Goal: Check status: Check status

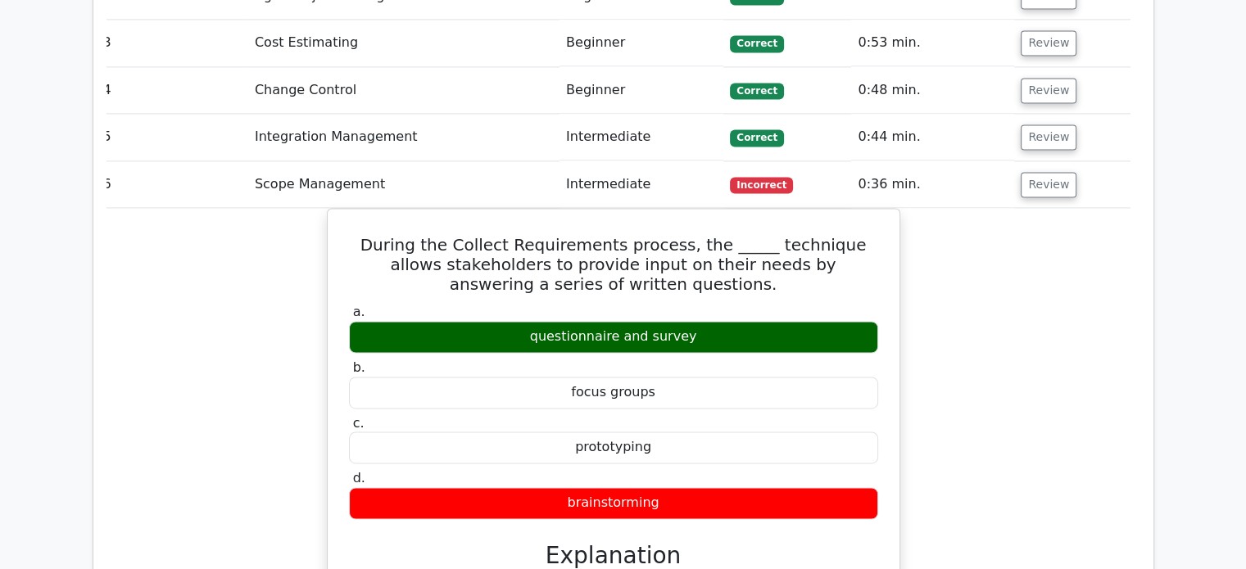
scroll to position [2212, 0]
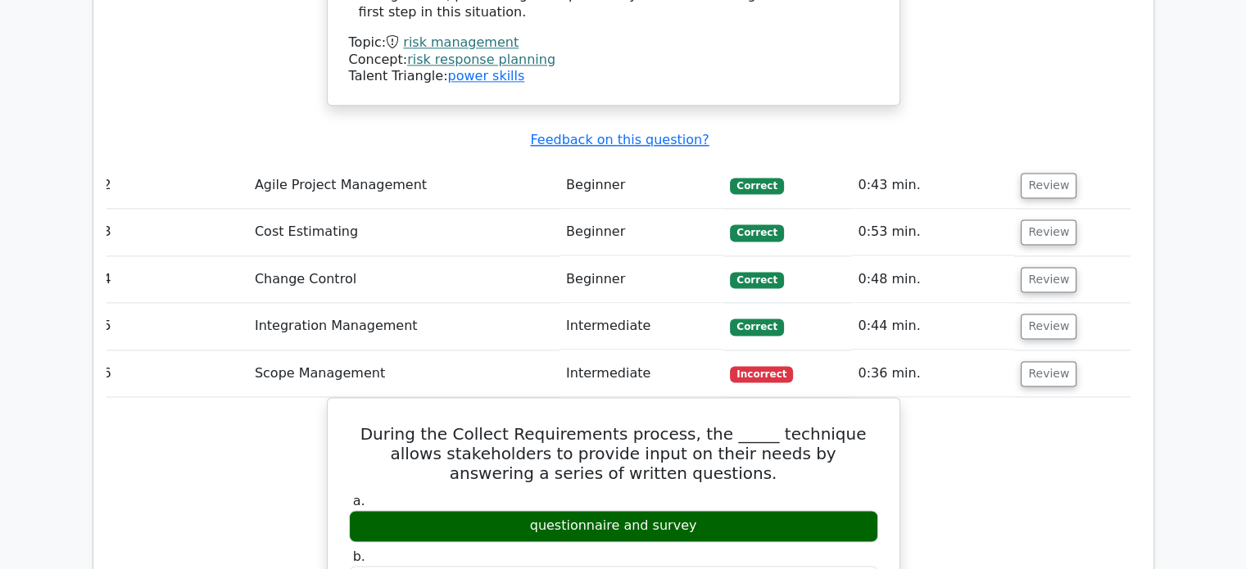
click at [333, 303] on td "Integration Management" at bounding box center [403, 326] width 311 height 47
click at [1036, 314] on button "Review" at bounding box center [1049, 326] width 56 height 25
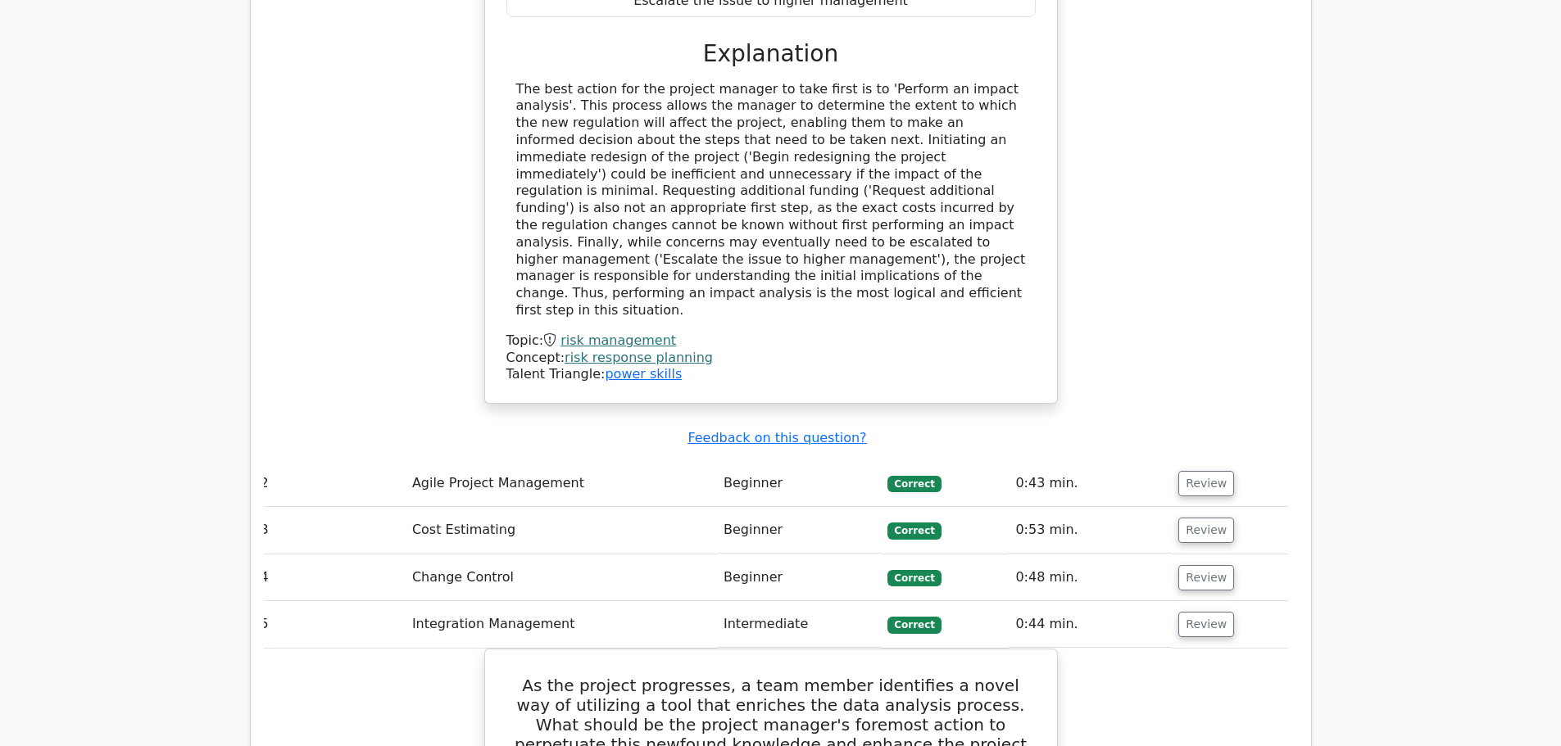
scroll to position [1915, 0]
click at [1184, 470] on button "Review" at bounding box center [1206, 482] width 56 height 25
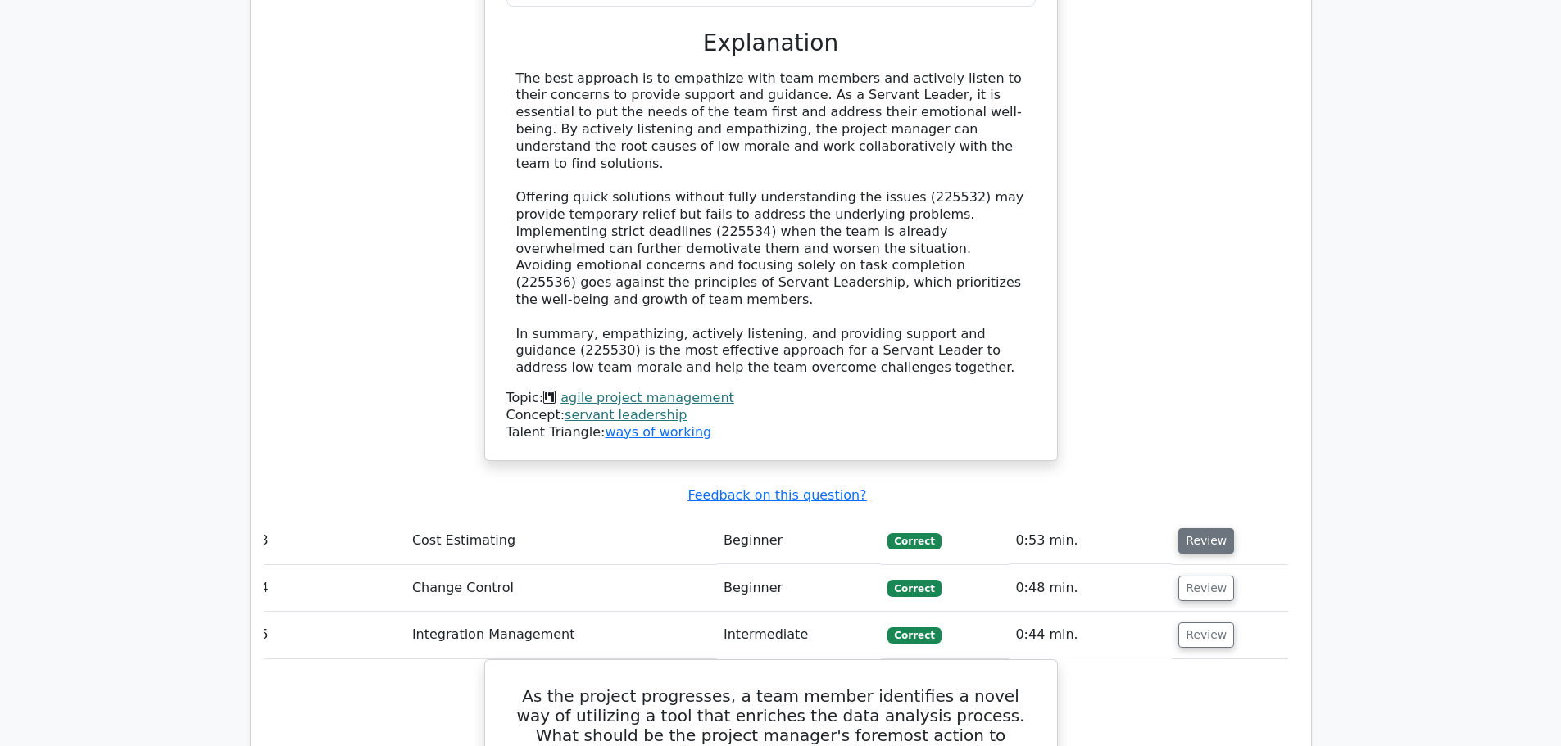
scroll to position [2814, 0]
click at [1207, 528] on button "Review" at bounding box center [1206, 540] width 56 height 25
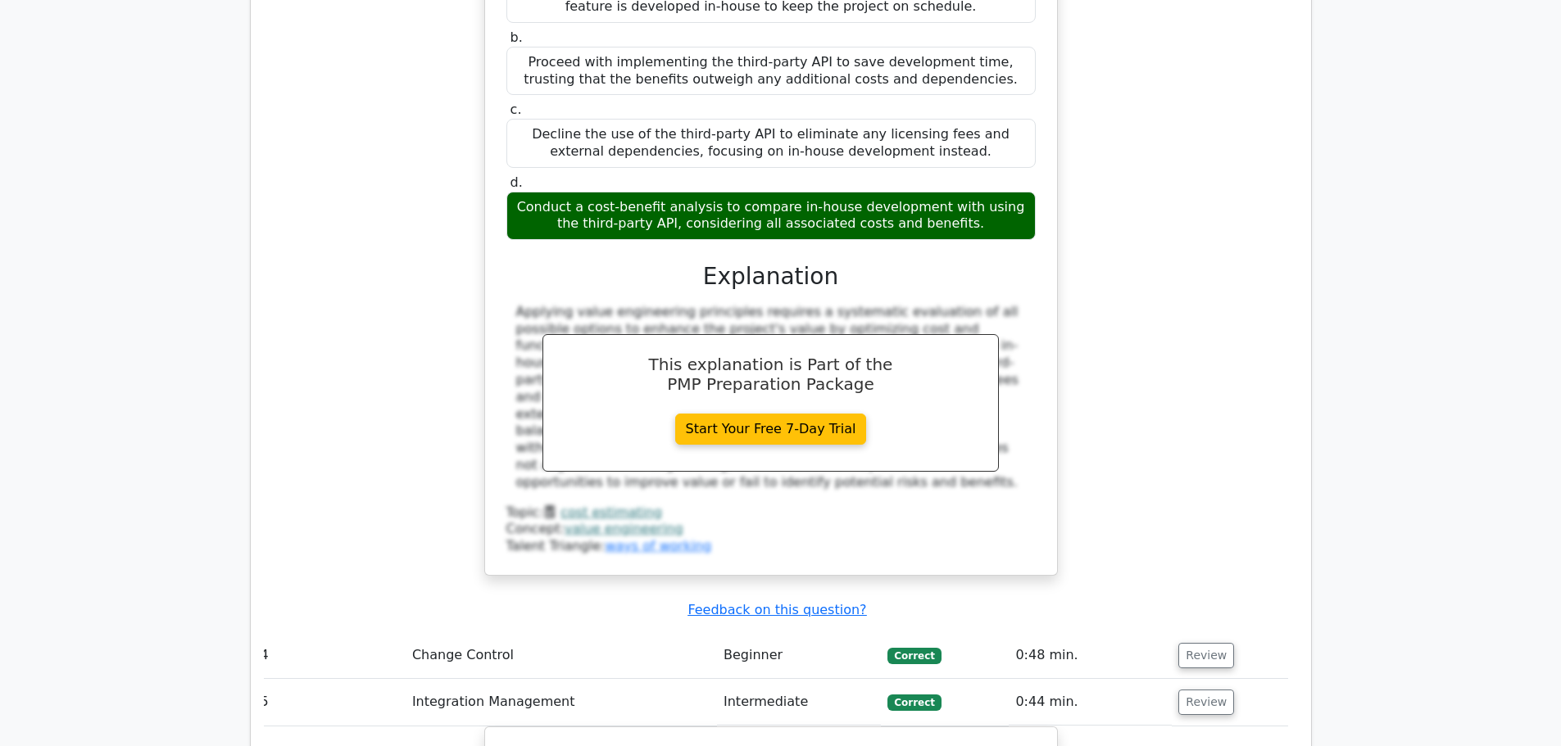
scroll to position [3597, 0]
click at [1202, 569] on button "Review" at bounding box center [1206, 654] width 56 height 25
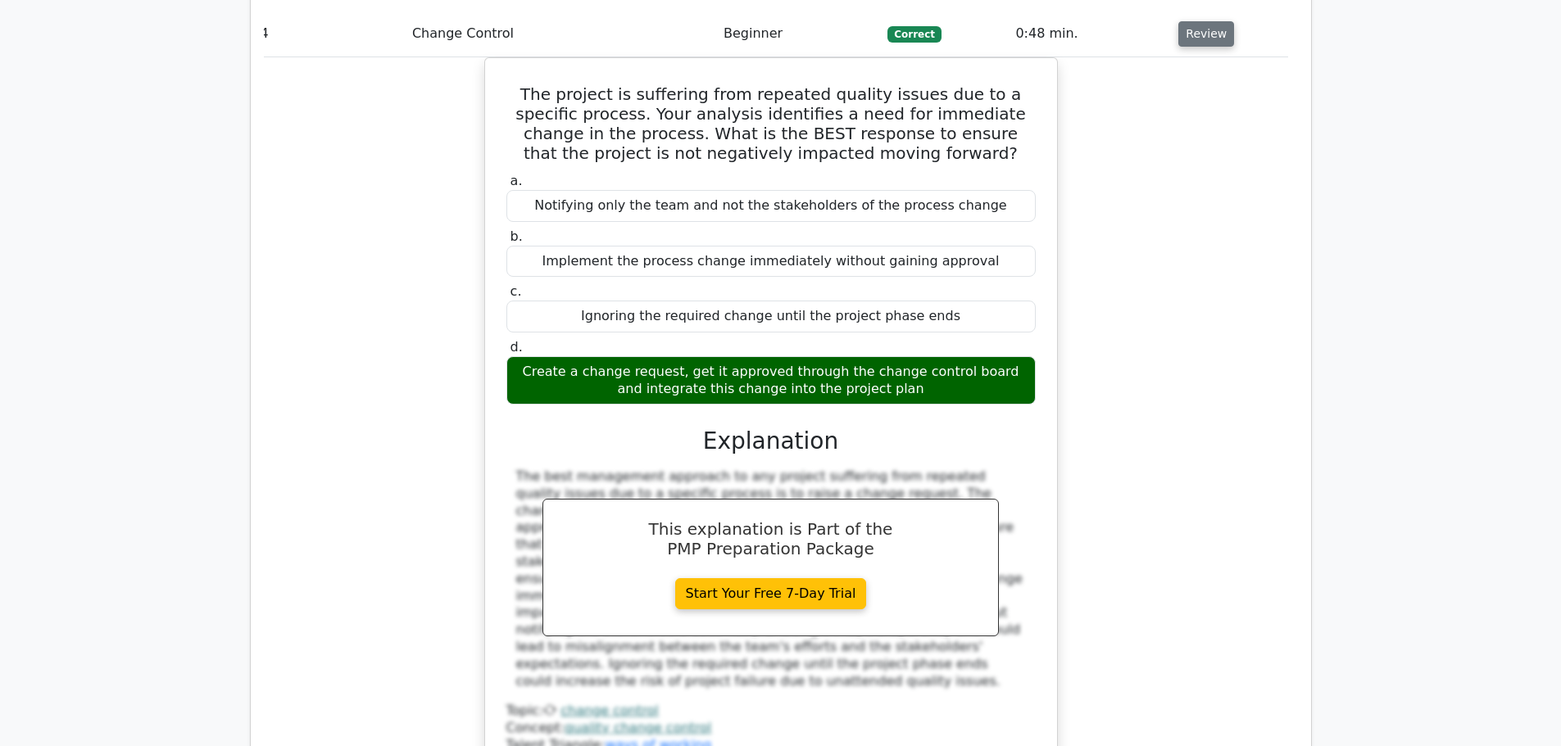
scroll to position [4258, 0]
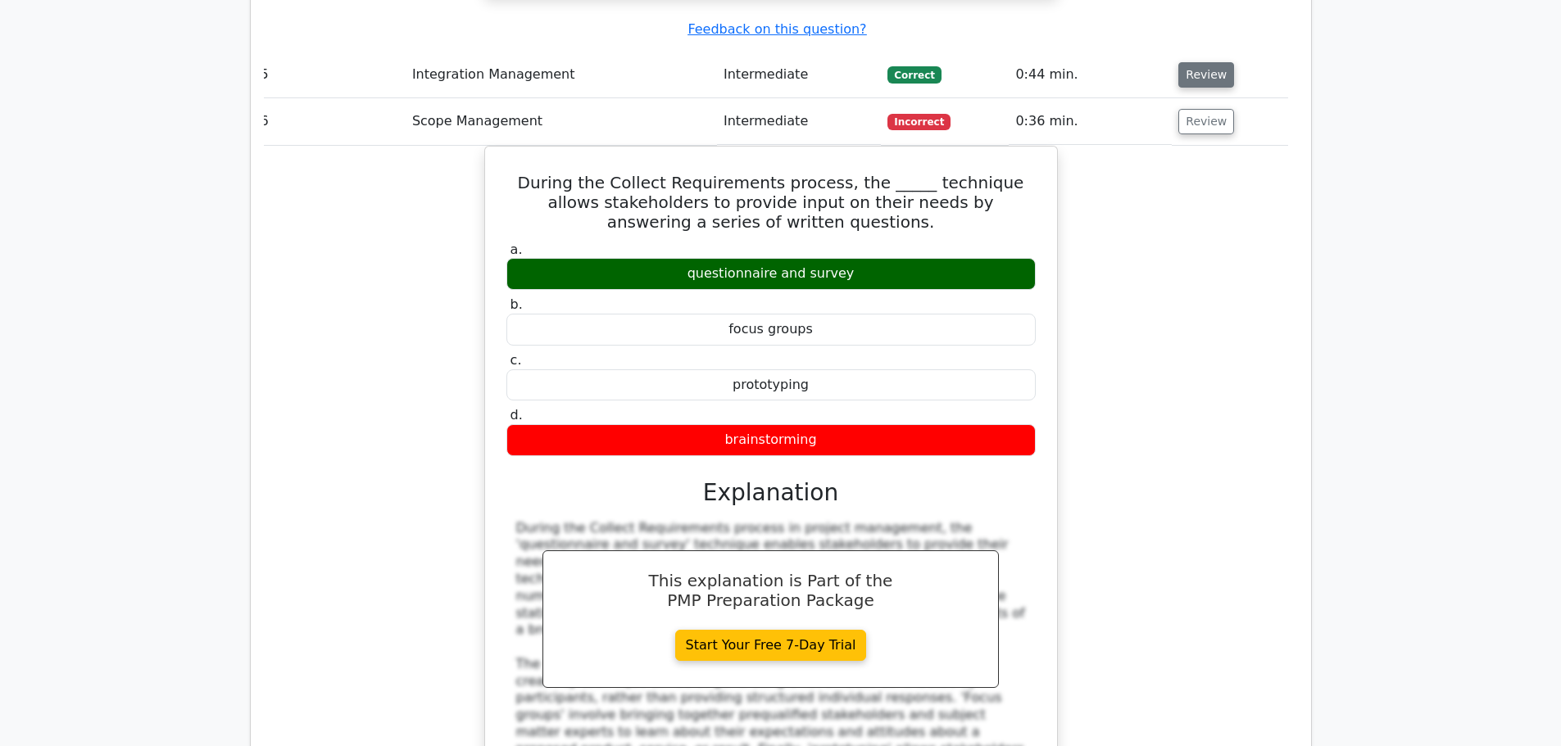
scroll to position [5257, 0]
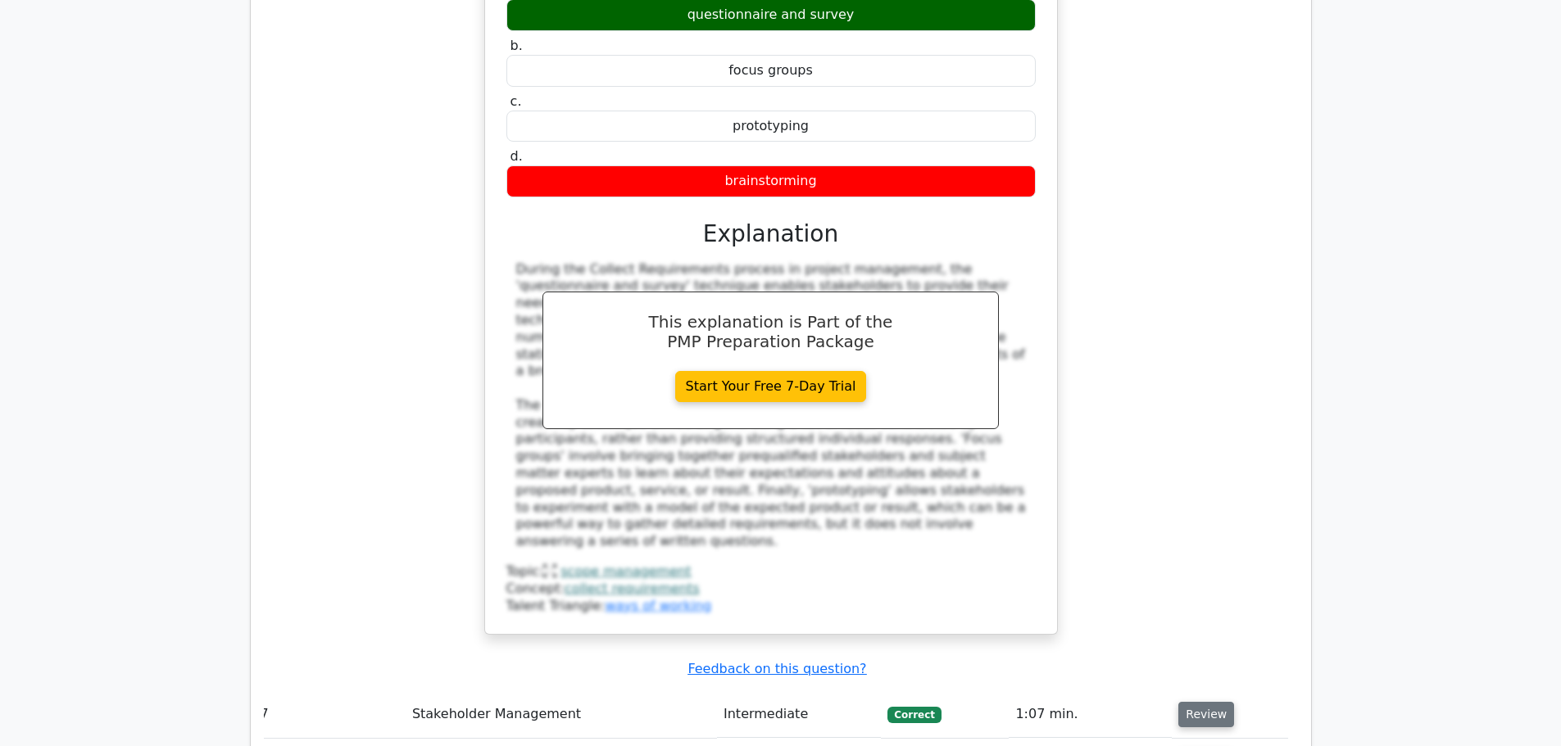
click at [1191, 569] on button "Review" at bounding box center [1206, 714] width 56 height 25
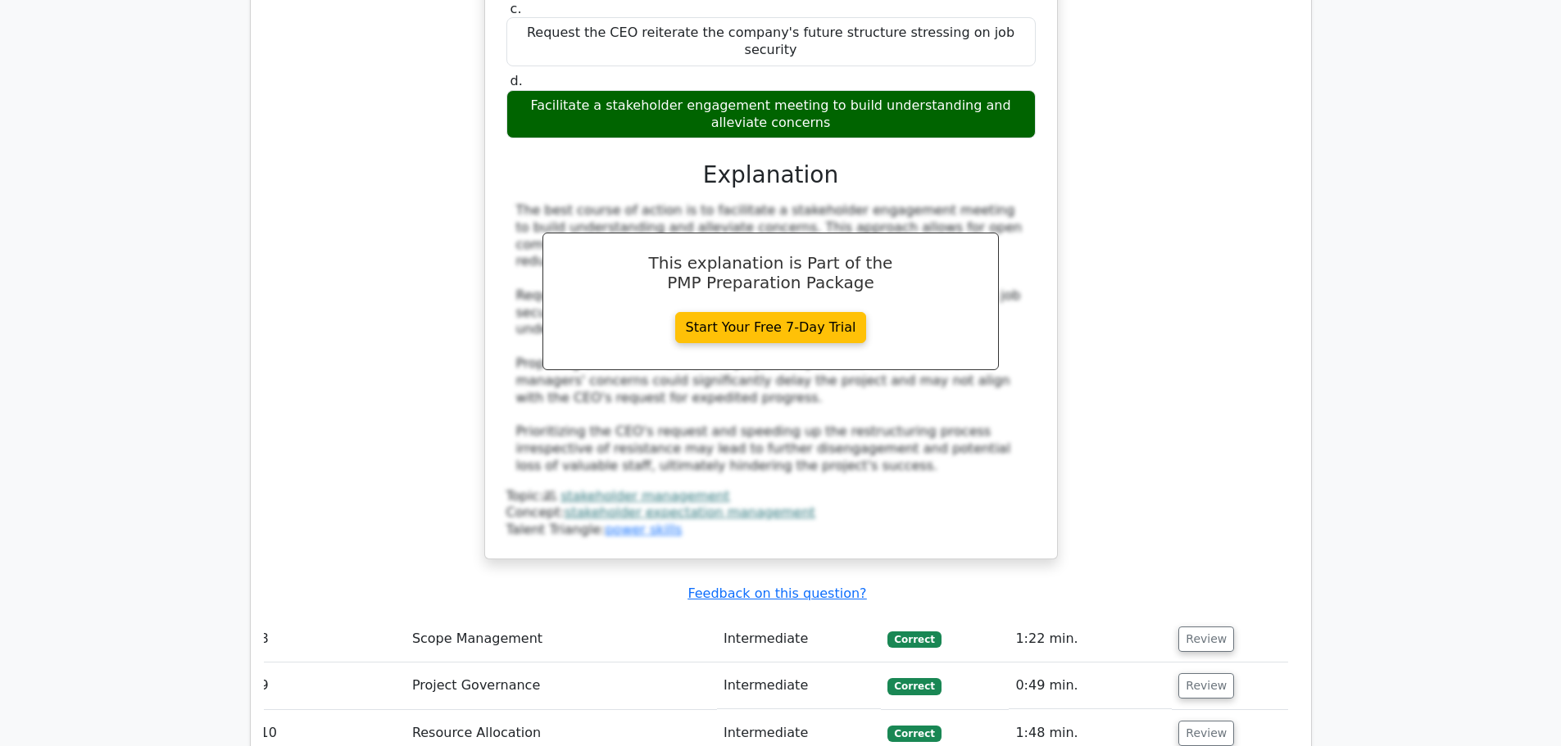
scroll to position [6296, 0]
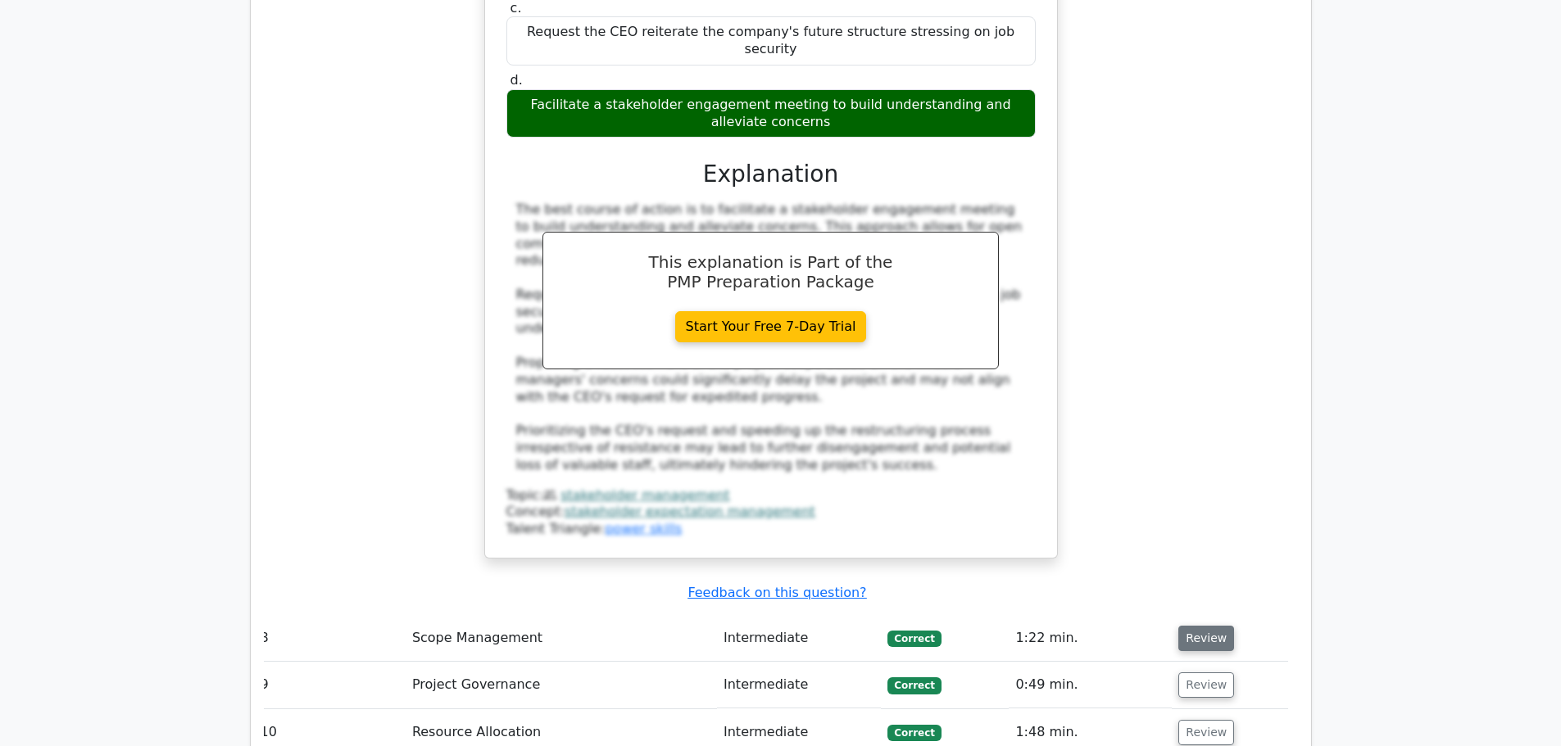
click at [1207, 569] on button "Review" at bounding box center [1206, 638] width 56 height 25
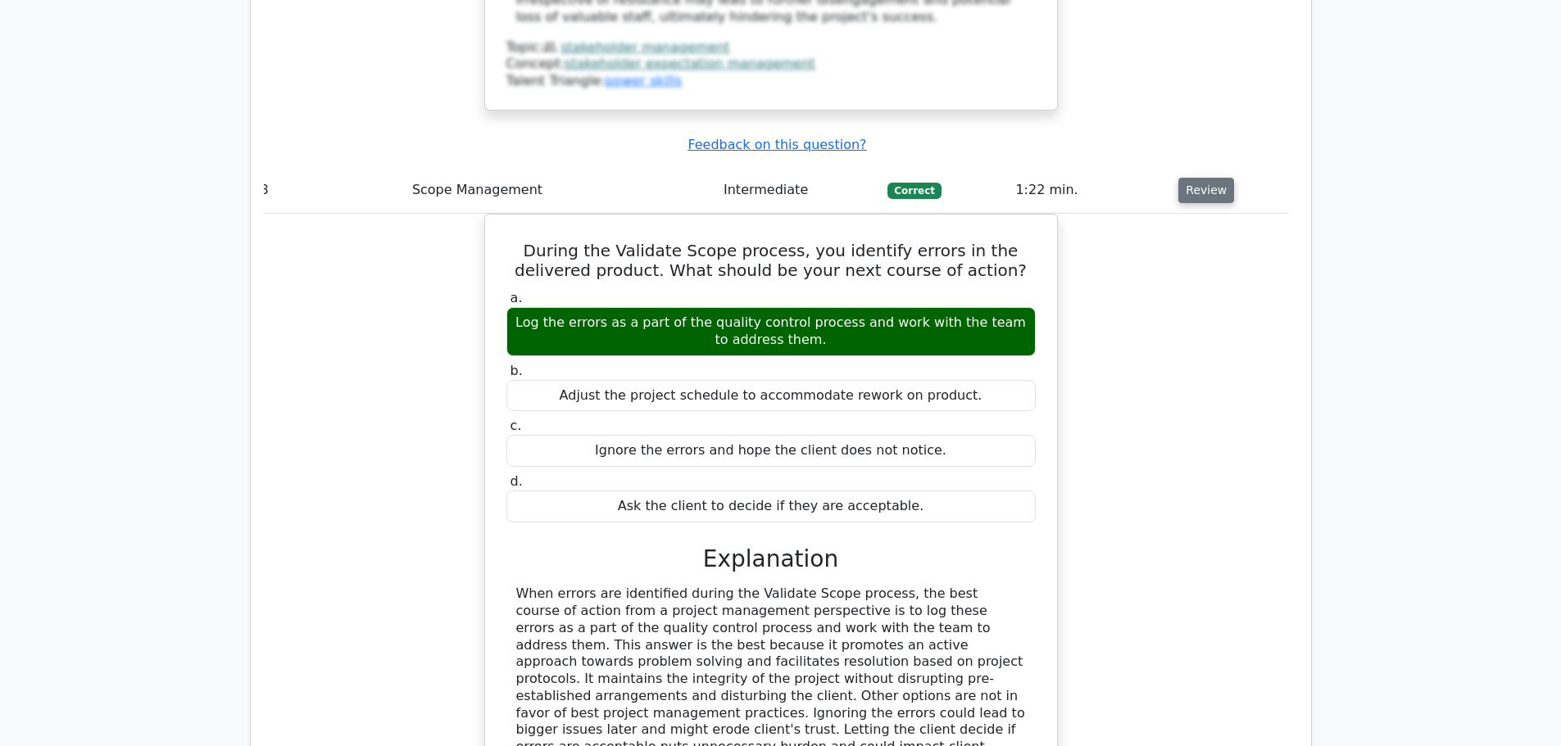
scroll to position [6745, 0]
